Goal: Check status: Check status

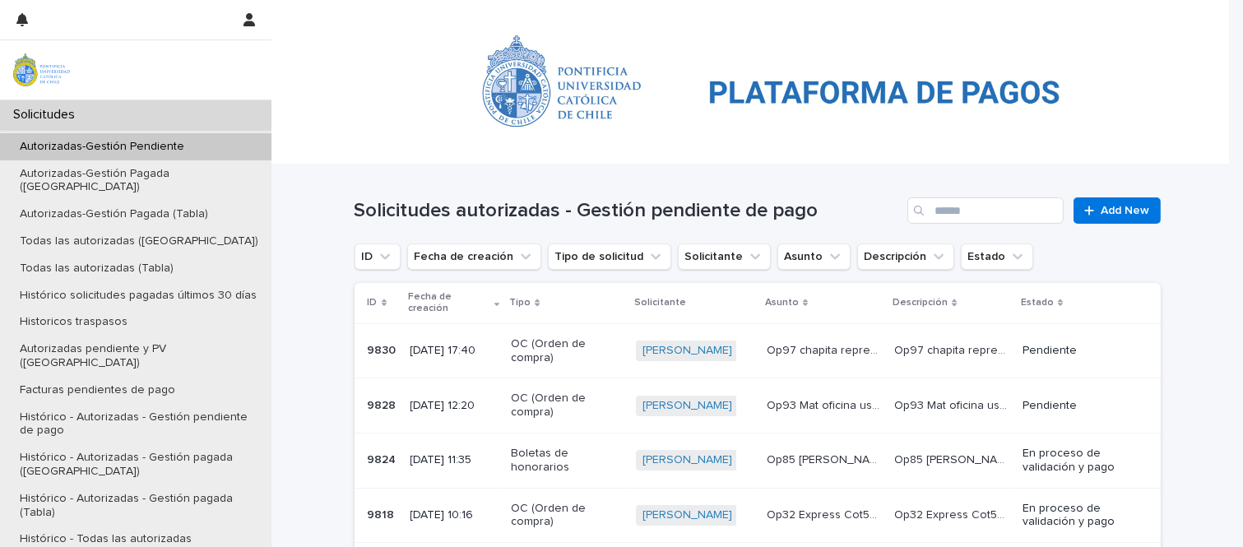
click at [820, 341] on p "Op97 chapita representación PAR Qactus oct" at bounding box center [826, 349] width 119 height 17
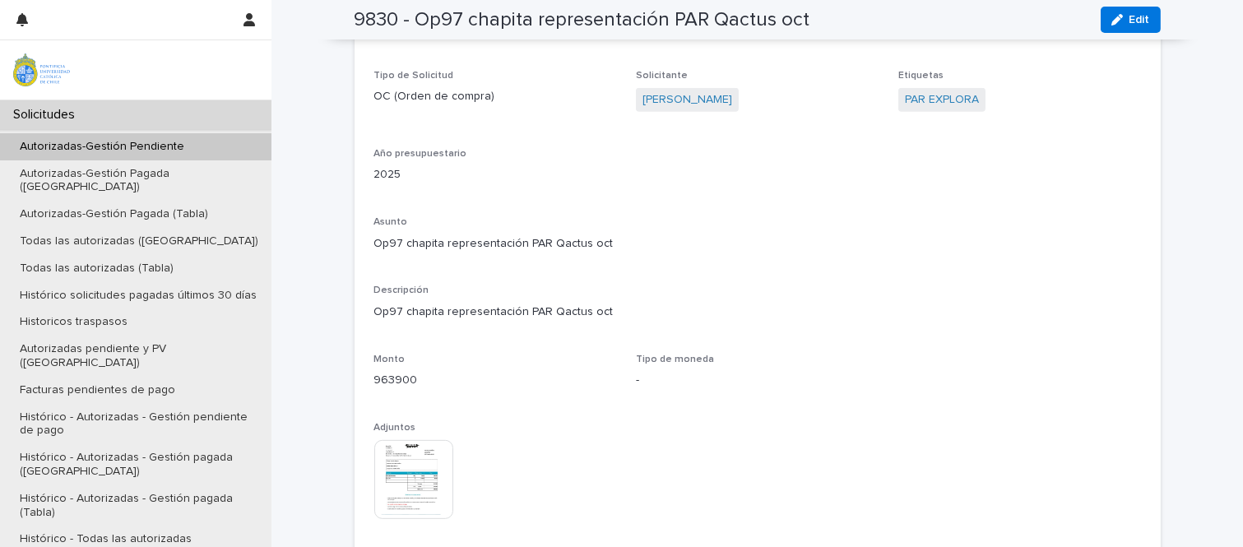
scroll to position [1557, 0]
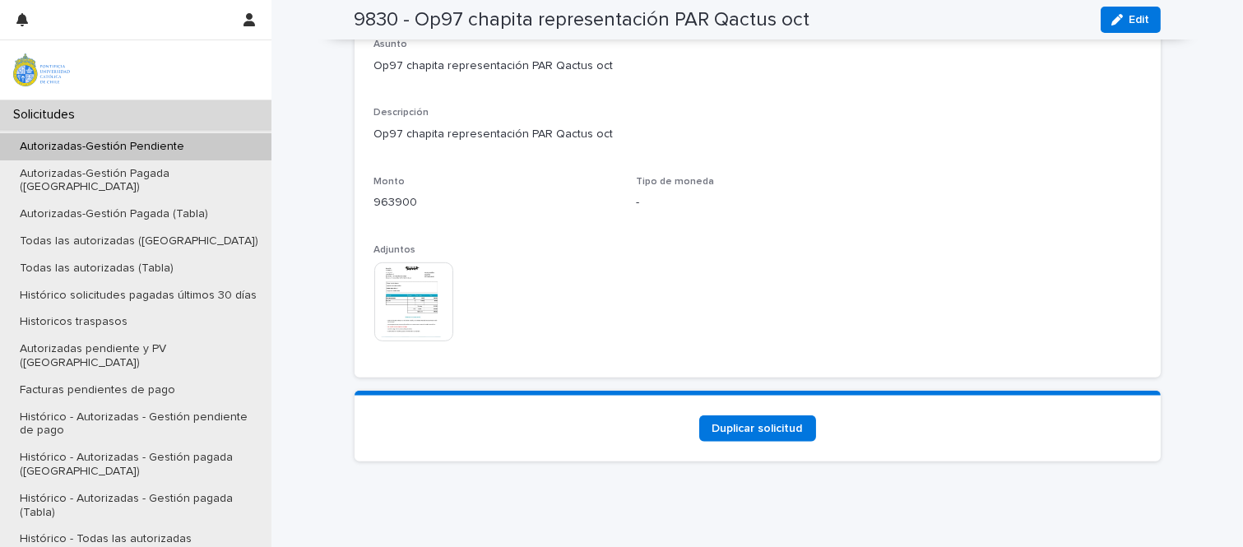
click at [397, 284] on img at bounding box center [413, 302] width 79 height 79
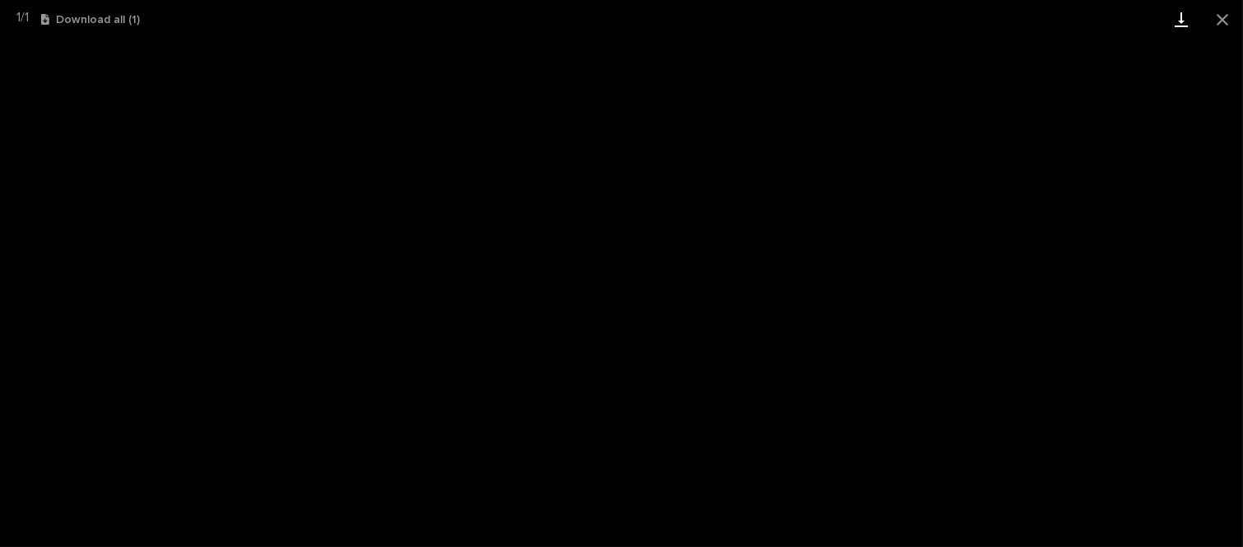
click at [1180, 30] on link "Download" at bounding box center [1181, 19] width 41 height 39
click at [1227, 30] on button "Close gallery" at bounding box center [1222, 19] width 41 height 39
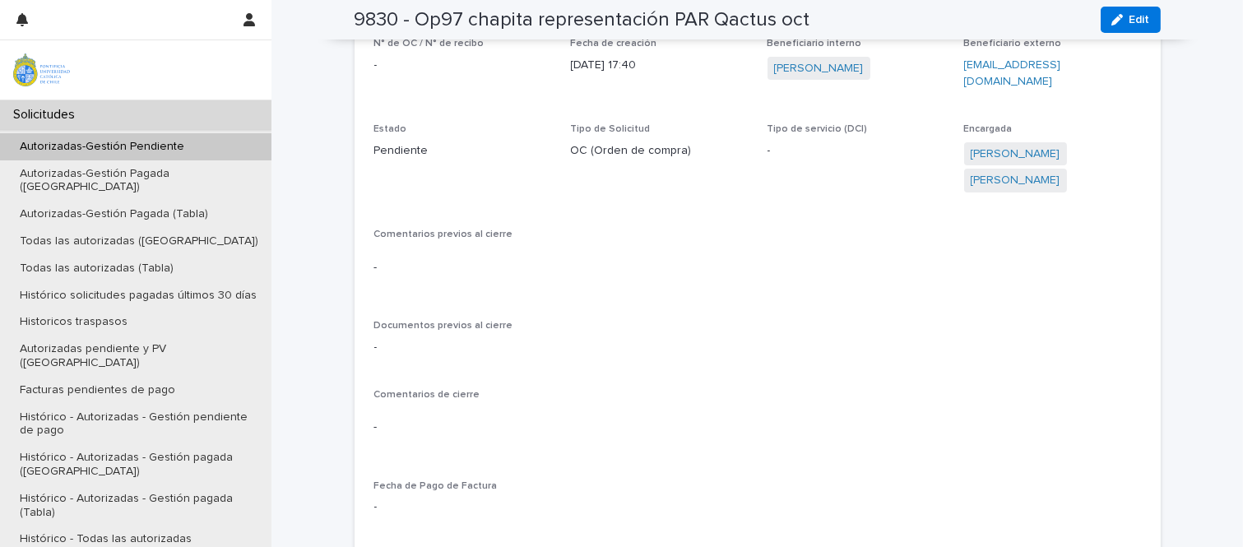
scroll to position [459, 0]
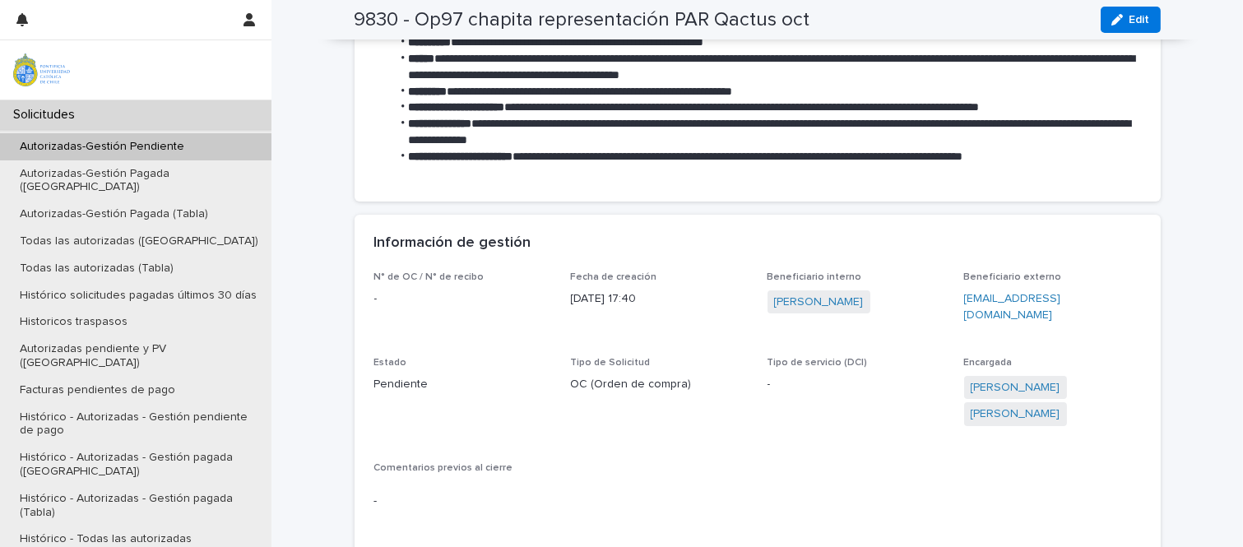
click at [105, 146] on p "Autorizadas-Gestión Pendiente" at bounding box center [102, 147] width 191 height 14
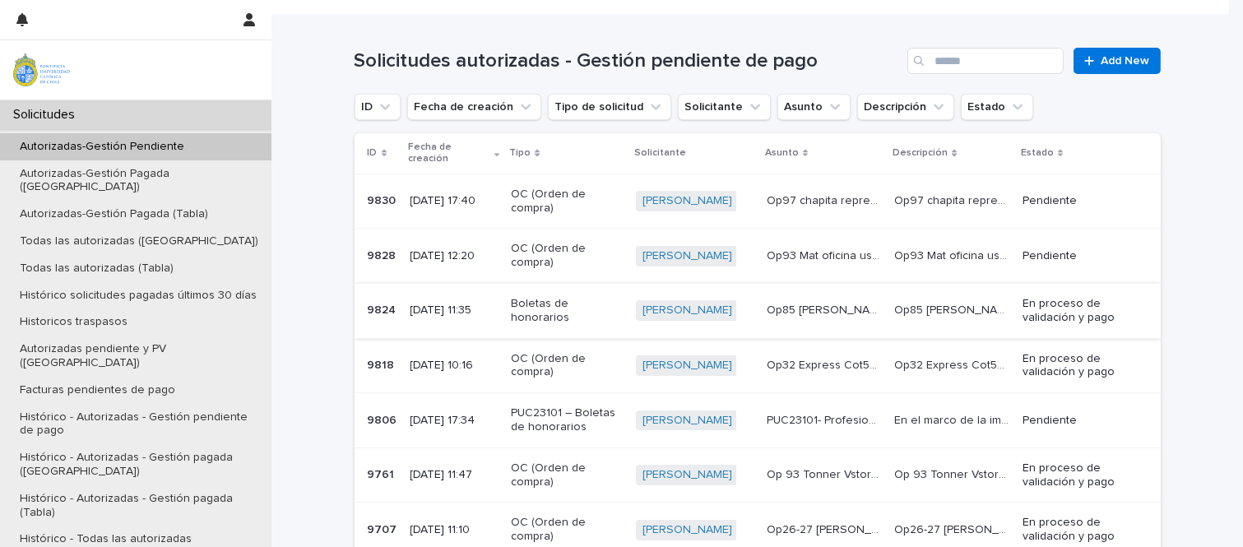
scroll to position [143, 0]
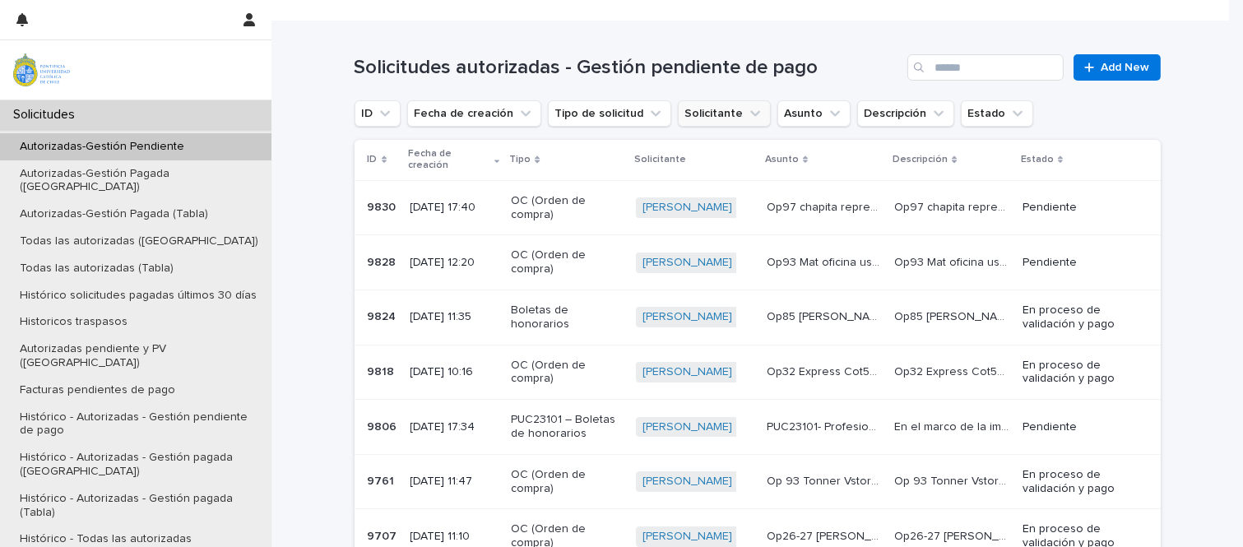
click at [710, 109] on button "Solicitante" at bounding box center [724, 113] width 93 height 26
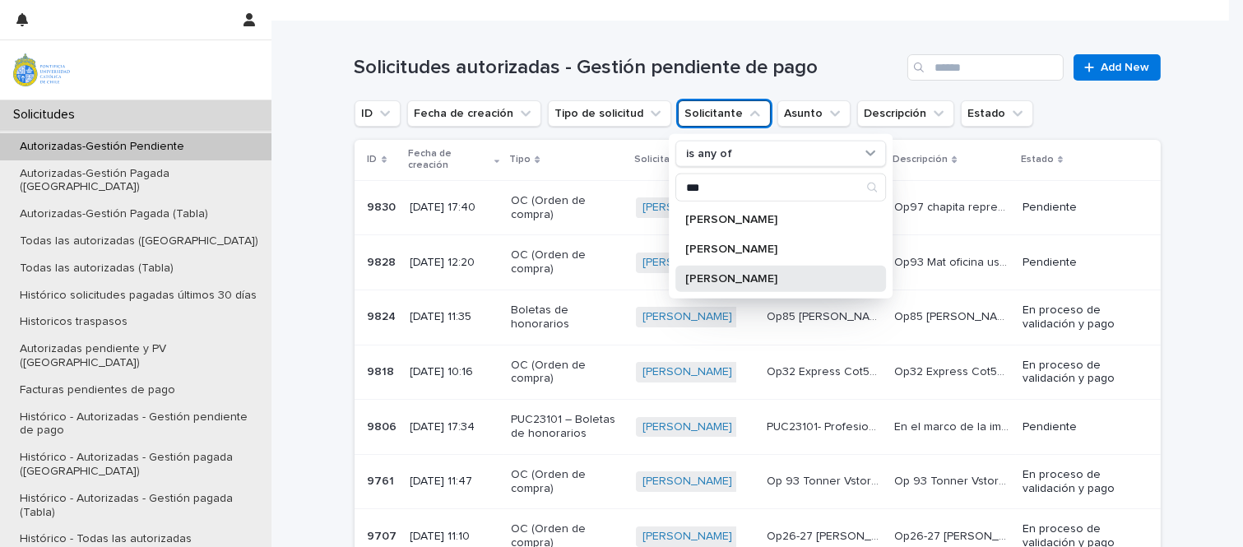
click at [729, 282] on p "[PERSON_NAME]" at bounding box center [773, 279] width 174 height 12
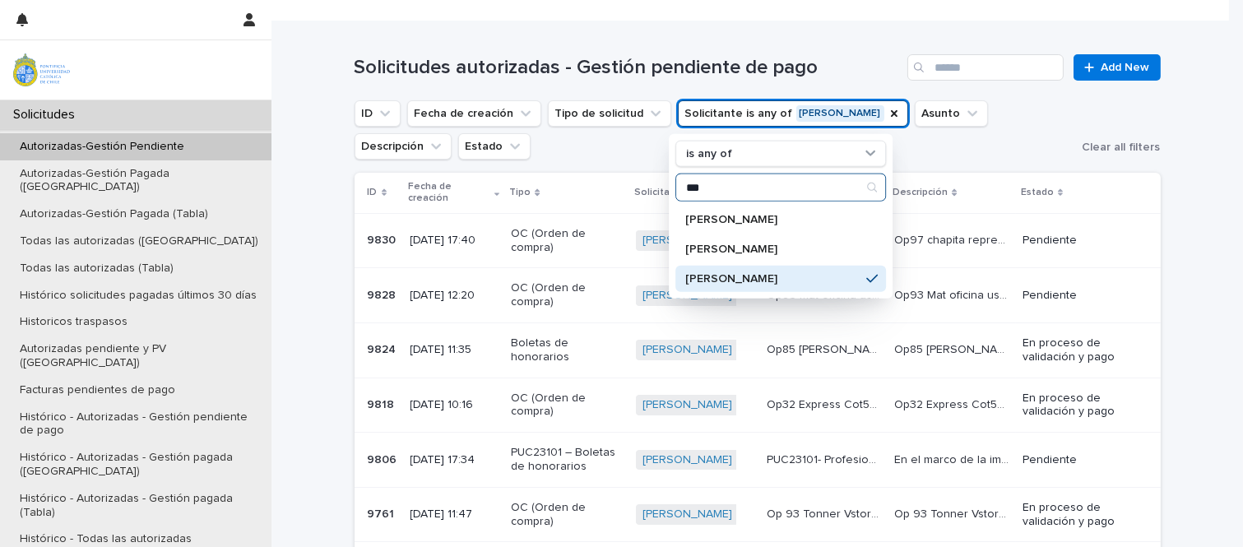
click at [731, 187] on input "***" at bounding box center [780, 187] width 209 height 26
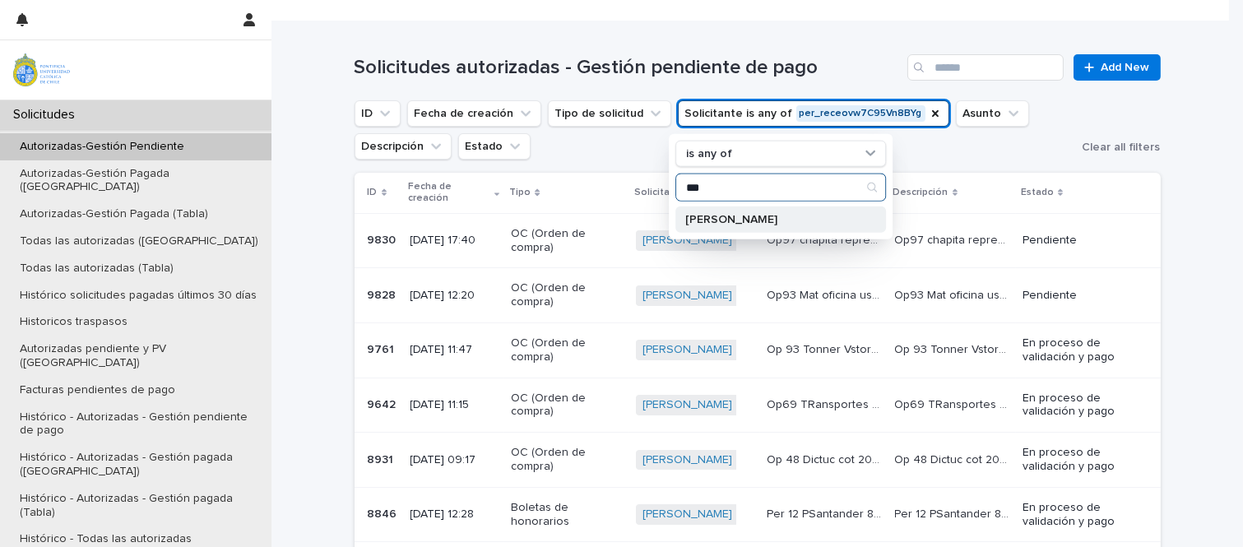
type input "***"
click at [744, 216] on p "[PERSON_NAME]" at bounding box center [773, 220] width 174 height 12
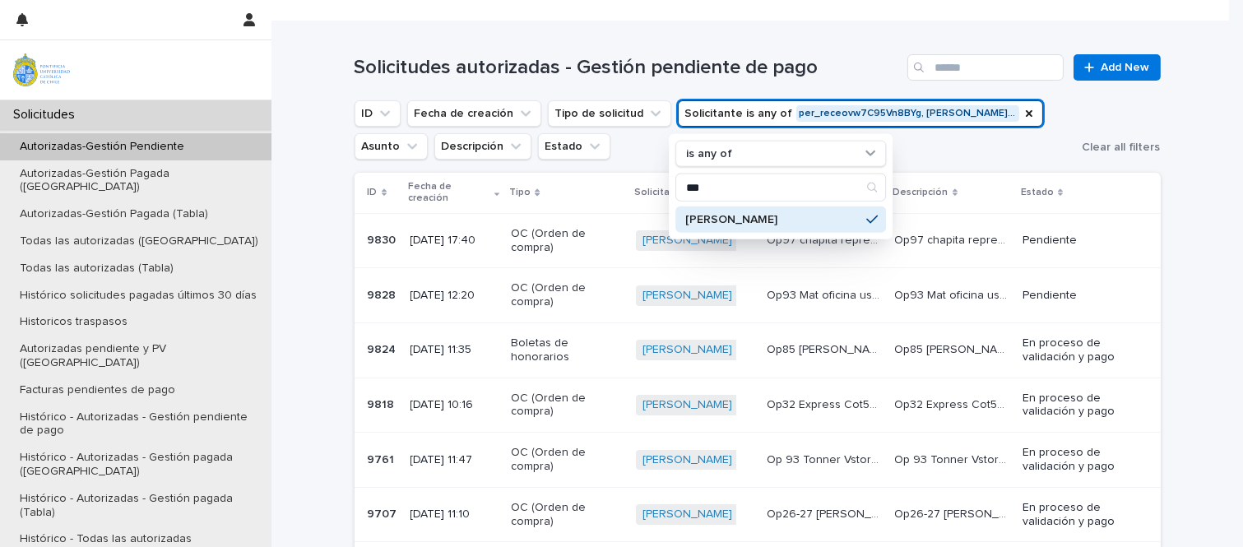
click at [1212, 221] on div "Loading... Saving… Loading... Saving… Solicitudes autorizadas - Gestión pendien…" at bounding box center [758, 461] width 972 height 881
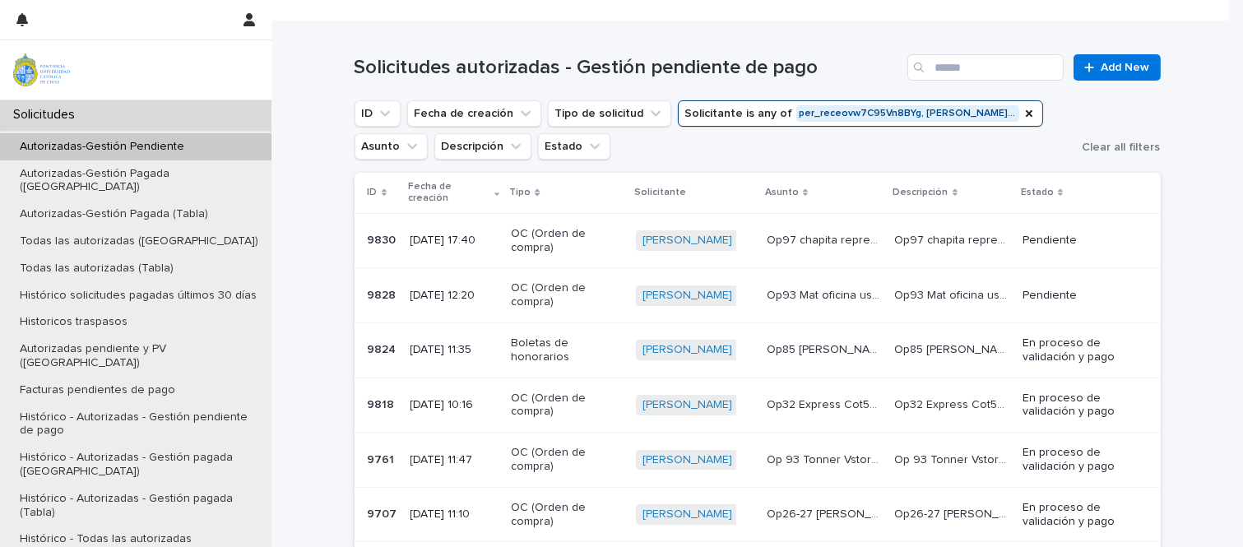
click at [824, 395] on p "Op32 Express Cot5602" at bounding box center [826, 403] width 119 height 17
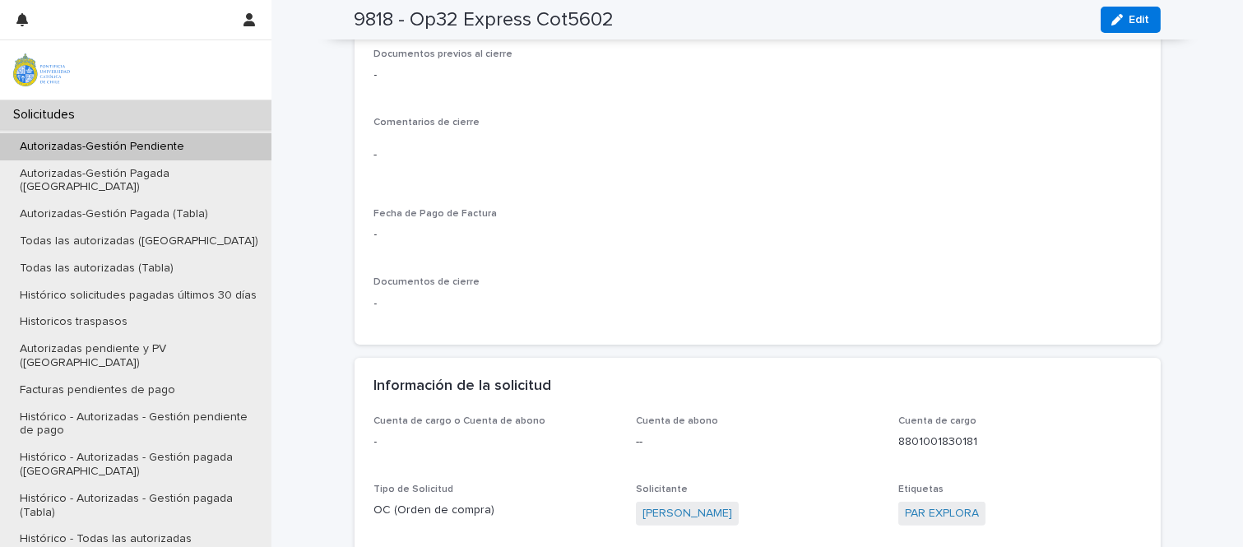
scroll to position [945, 0]
